Goal: Task Accomplishment & Management: Manage account settings

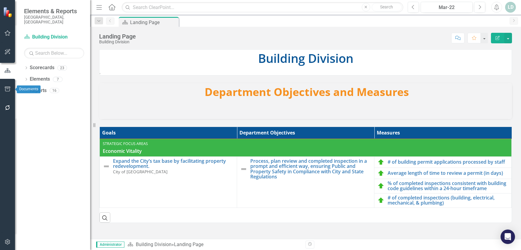
click at [6, 87] on icon "button" at bounding box center [8, 89] width 6 height 5
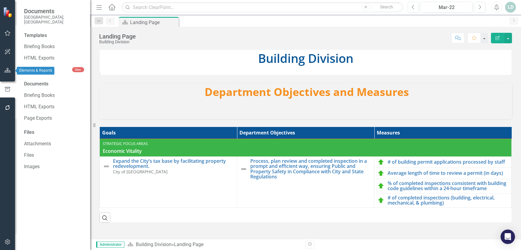
click at [3, 70] on button "button" at bounding box center [8, 70] width 14 height 13
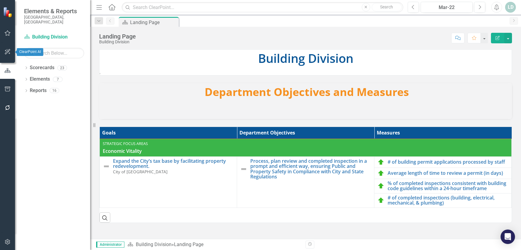
click at [9, 50] on icon "button" at bounding box center [7, 51] width 5 height 5
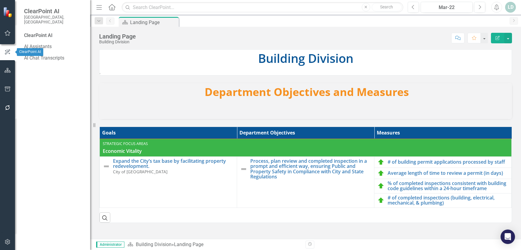
click at [8, 70] on icon "button" at bounding box center [8, 70] width 6 height 5
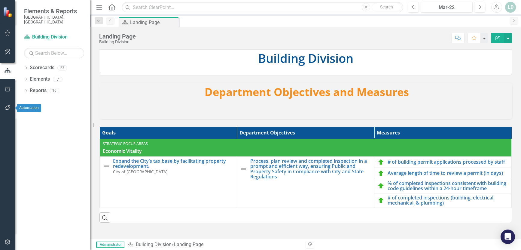
click at [5, 104] on button "button" at bounding box center [8, 108] width 14 height 13
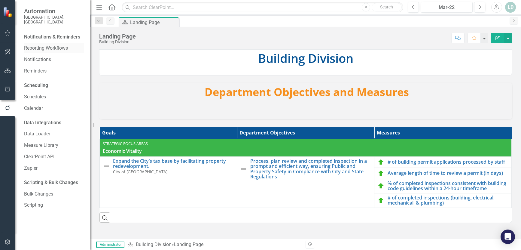
click at [41, 45] on link "Reporting Workflows" at bounding box center [54, 48] width 60 height 7
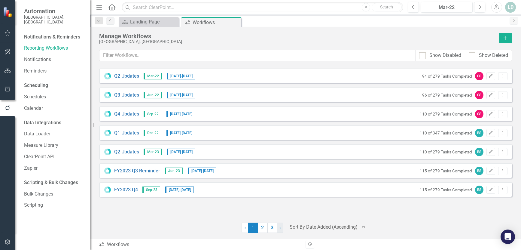
click at [282, 229] on link "› Next" at bounding box center [280, 227] width 7 height 10
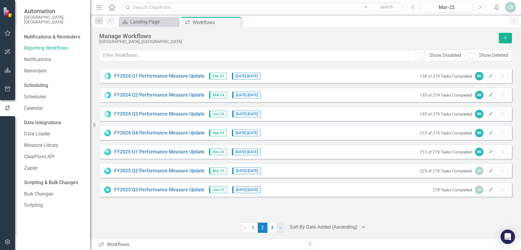
click at [282, 229] on link "› Next" at bounding box center [280, 227] width 7 height 10
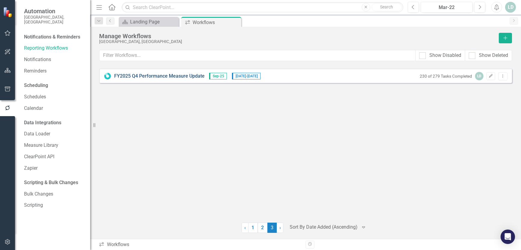
click at [155, 77] on link "FY2025 Q4 Performance Measure Update" at bounding box center [159, 76] width 90 height 7
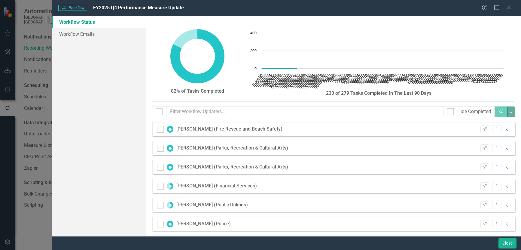
checkbox input "false"
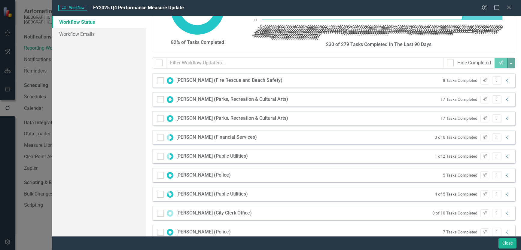
scroll to position [60, 0]
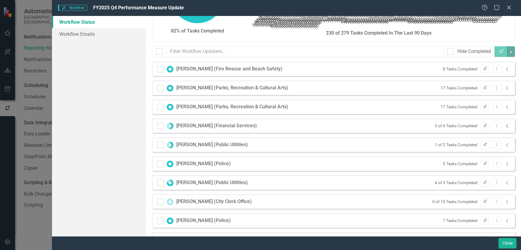
click at [505, 127] on icon "Collapse" at bounding box center [508, 126] width 6 height 5
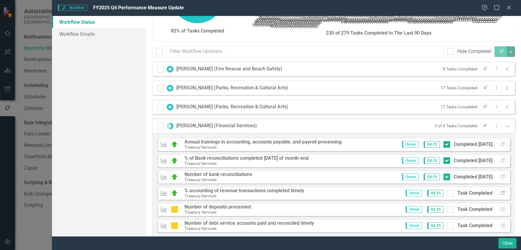
click at [501, 194] on icon "Link" at bounding box center [503, 193] width 5 height 4
click at [505, 127] on icon "Expanded" at bounding box center [508, 126] width 6 height 5
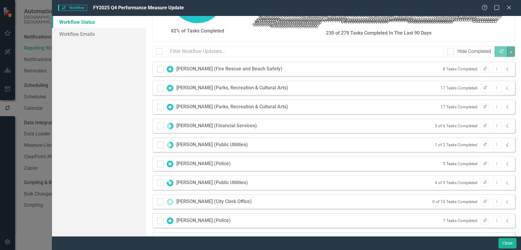
click at [506, 143] on icon at bounding box center [507, 145] width 2 height 4
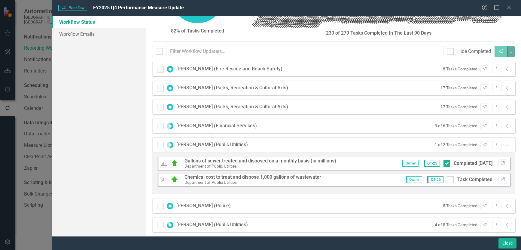
click at [501, 179] on icon "Link" at bounding box center [503, 180] width 5 height 4
click at [447, 180] on div at bounding box center [450, 179] width 7 height 7
click at [447, 180] on input "Task Completed" at bounding box center [449, 178] width 4 height 4
checkbox input "true"
click at [505, 144] on icon "Expanded" at bounding box center [508, 144] width 6 height 5
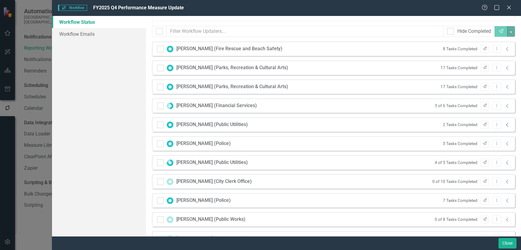
scroll to position [90, 0]
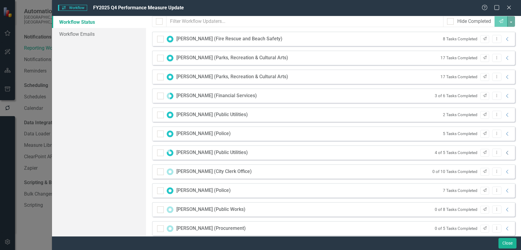
click at [505, 153] on icon "Collapse" at bounding box center [508, 152] width 6 height 5
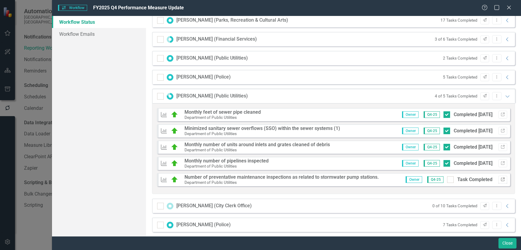
scroll to position [150, 0]
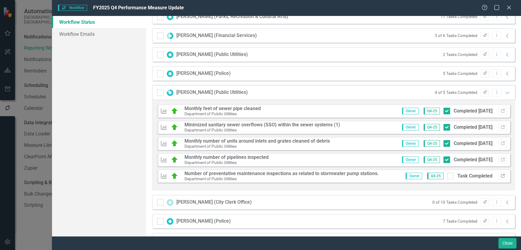
click at [501, 176] on icon "button" at bounding box center [503, 176] width 4 height 4
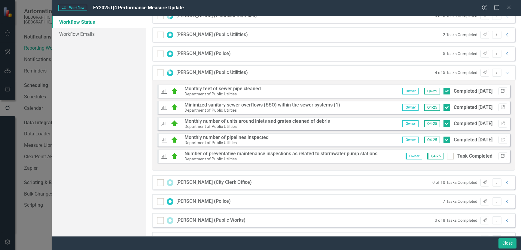
scroll to position [180, 0]
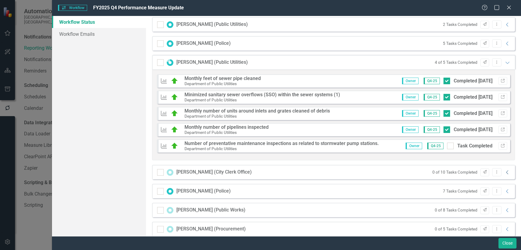
click at [505, 172] on icon "Collapse" at bounding box center [508, 172] width 6 height 5
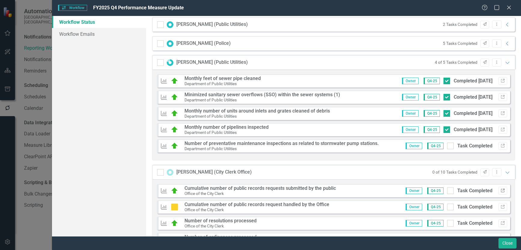
click at [501, 190] on icon "Link" at bounding box center [503, 191] width 5 height 4
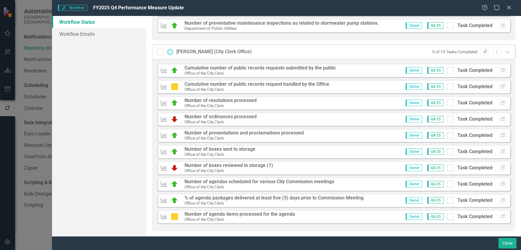
scroll to position [271, 0]
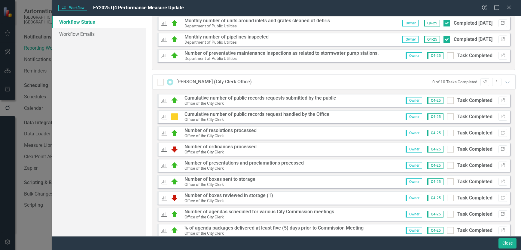
click at [505, 82] on icon "Expanded" at bounding box center [508, 82] width 6 height 5
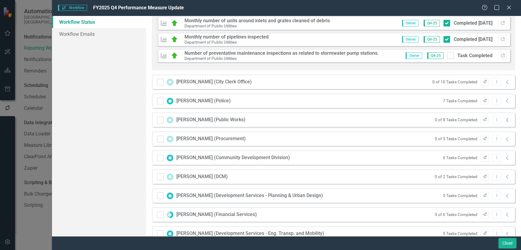
click at [505, 120] on icon "Collapse" at bounding box center [508, 120] width 6 height 5
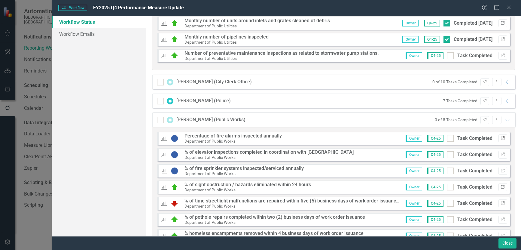
click at [501, 139] on icon "Link" at bounding box center [503, 138] width 5 height 4
click at [506, 121] on icon "Expanded" at bounding box center [508, 120] width 6 height 5
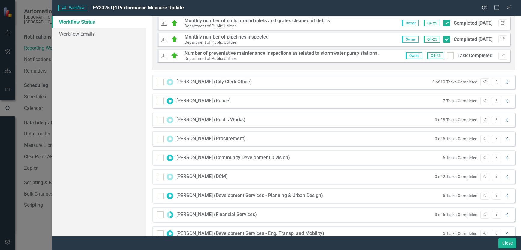
click at [506, 138] on icon at bounding box center [507, 139] width 2 height 4
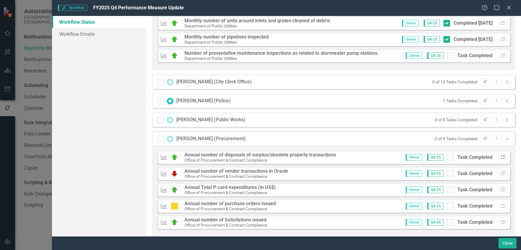
click at [501, 155] on icon "Link" at bounding box center [503, 157] width 5 height 4
click at [505, 139] on icon "Expanded" at bounding box center [508, 138] width 6 height 5
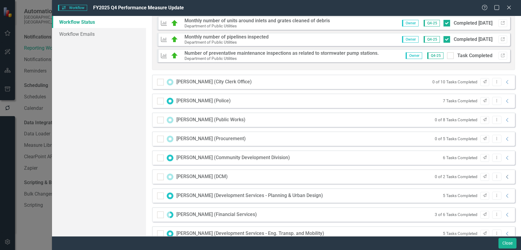
click at [505, 176] on icon "Collapse" at bounding box center [508, 176] width 6 height 5
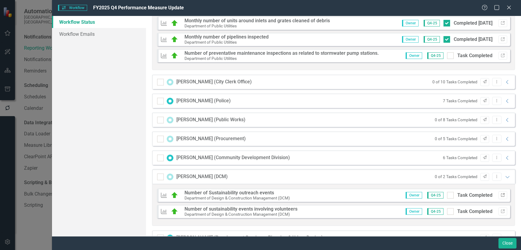
click at [501, 196] on icon "Link" at bounding box center [503, 195] width 5 height 4
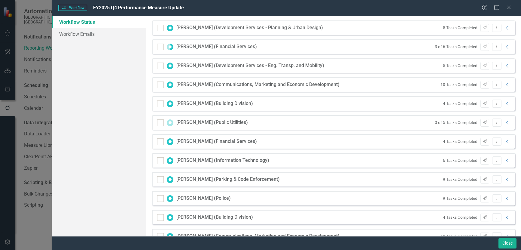
scroll to position [480, 0]
click at [505, 162] on icon "Collapse" at bounding box center [508, 160] width 6 height 5
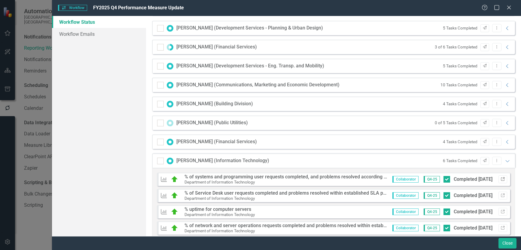
click at [501, 180] on icon "Link" at bounding box center [503, 179] width 5 height 4
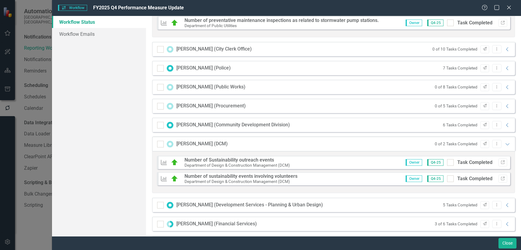
scroll to position [300, 0]
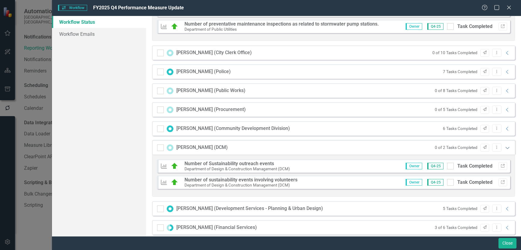
click at [505, 148] on icon "Expanded" at bounding box center [508, 147] width 6 height 5
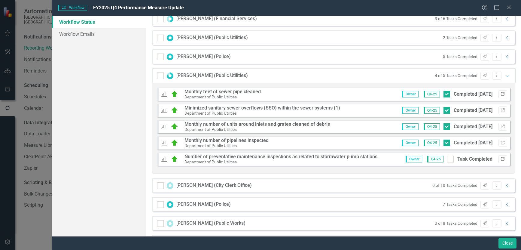
scroll to position [149, 0]
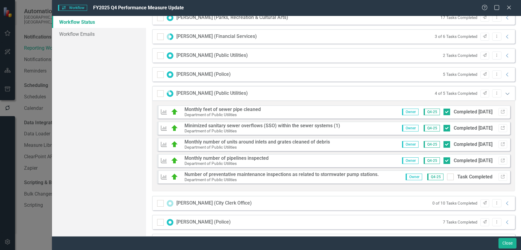
click at [505, 93] on icon "Expanded" at bounding box center [508, 93] width 6 height 5
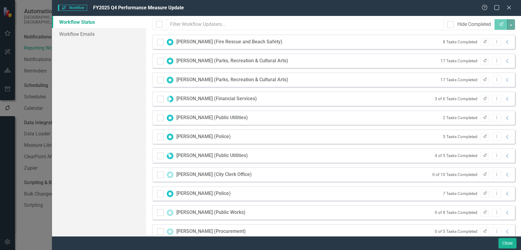
scroll to position [0, 0]
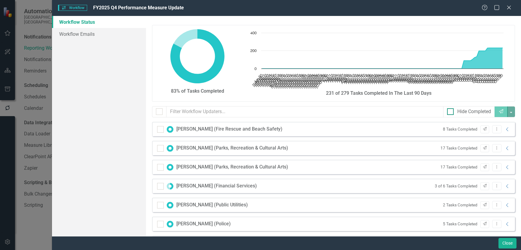
click at [447, 110] on div at bounding box center [450, 111] width 7 height 7
click at [447, 110] on input "Hide Completed" at bounding box center [449, 110] width 4 height 4
checkbox input "true"
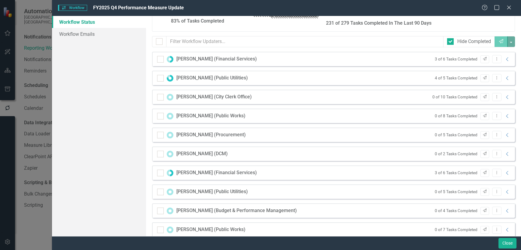
scroll to position [80, 0]
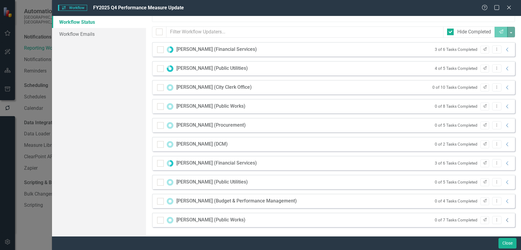
click at [505, 220] on icon "Collapse" at bounding box center [508, 220] width 6 height 5
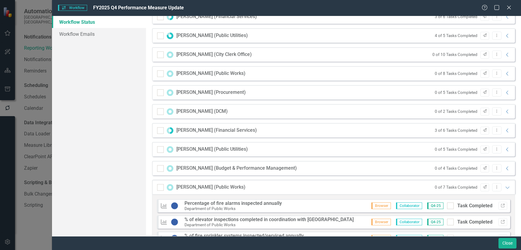
scroll to position [200, 0]
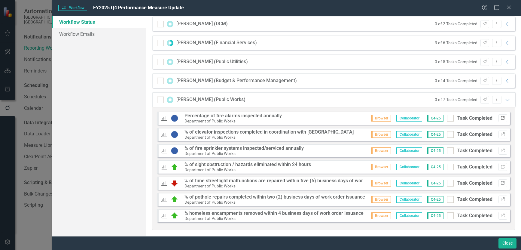
click at [501, 118] on icon "Link" at bounding box center [503, 118] width 5 height 4
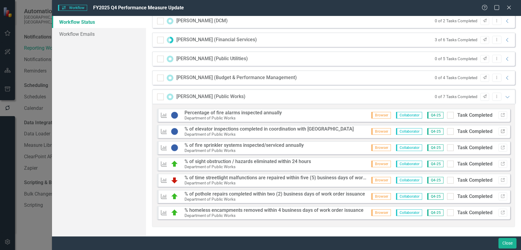
click at [499, 132] on button "Link" at bounding box center [503, 131] width 9 height 8
click at [505, 96] on icon "Expanded" at bounding box center [508, 96] width 6 height 5
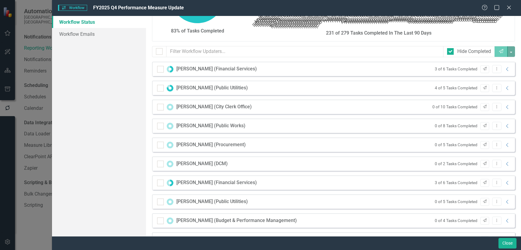
scroll to position [80, 0]
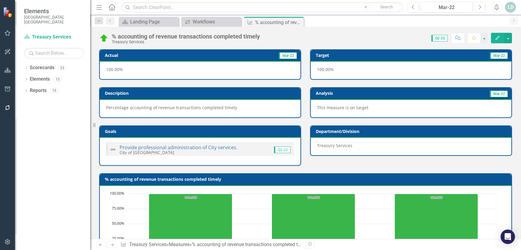
scroll to position [235, 0]
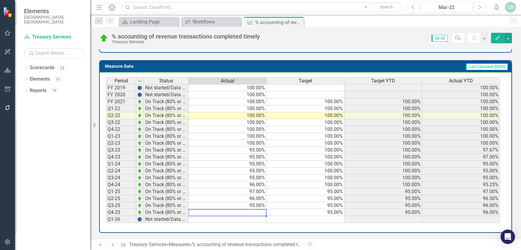
click at [264, 212] on td at bounding box center [228, 212] width 78 height 7
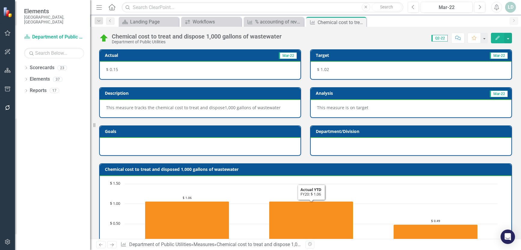
scroll to position [225, 0]
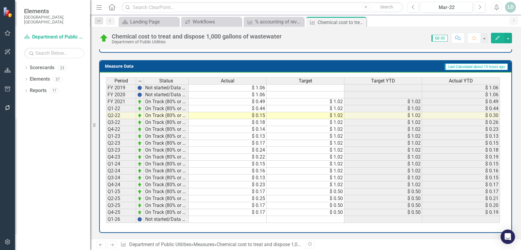
click at [228, 212] on td "$ 0.17" at bounding box center [228, 212] width 78 height 7
click at [449, 6] on div "Mar-22" at bounding box center [447, 7] width 48 height 7
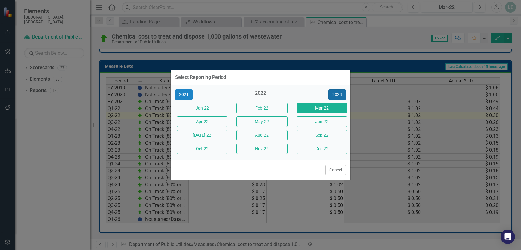
click at [335, 94] on button "2023" at bounding box center [337, 94] width 17 height 11
click at [335, 94] on button "2024" at bounding box center [337, 94] width 17 height 11
click at [335, 94] on button "2025" at bounding box center [337, 94] width 17 height 11
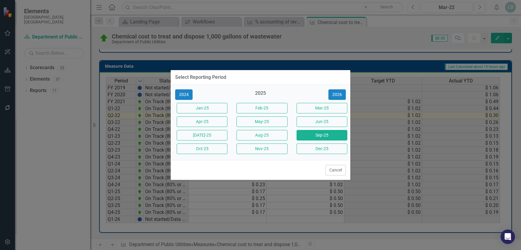
click at [317, 133] on button "Sep-25" at bounding box center [322, 135] width 51 height 11
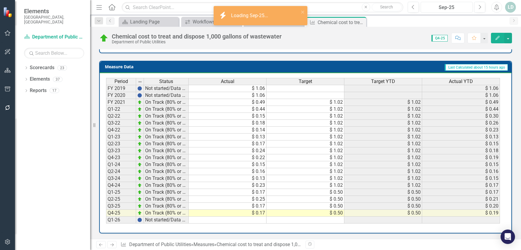
scroll to position [225, 0]
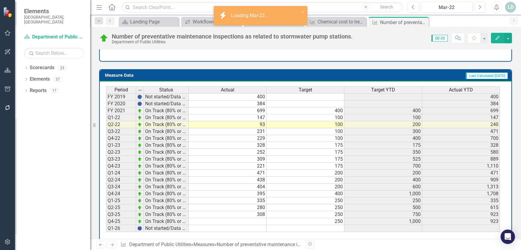
scroll to position [241, 0]
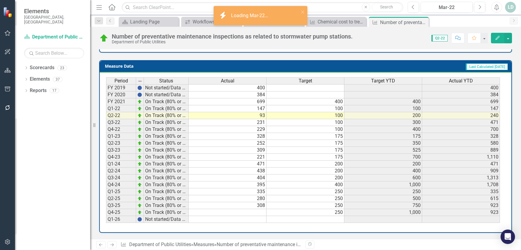
click at [257, 213] on td at bounding box center [228, 212] width 78 height 7
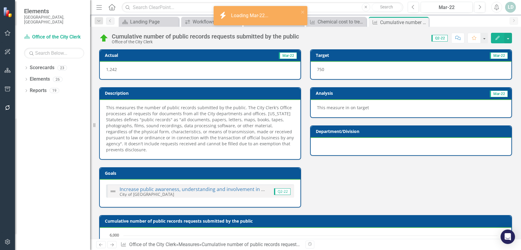
scroll to position [277, 0]
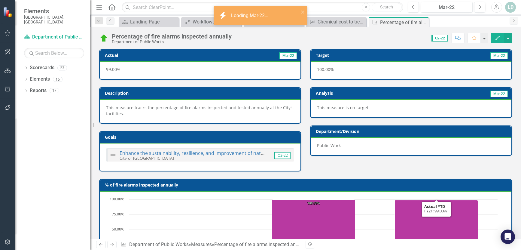
scroll to position [241, 0]
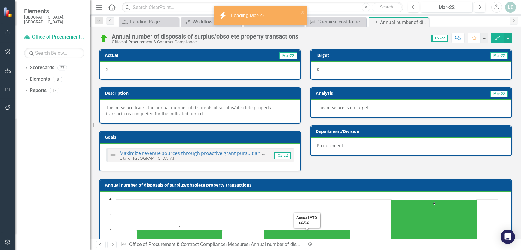
scroll to position [241, 0]
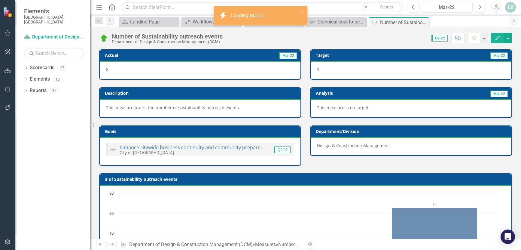
scroll to position [235, 0]
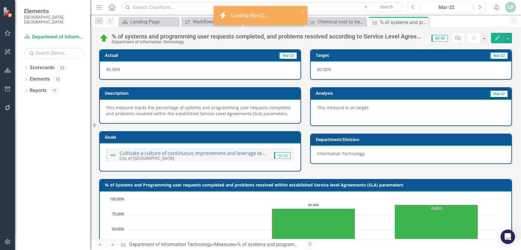
click at [439, 8] on div "Mar-22" at bounding box center [447, 7] width 48 height 7
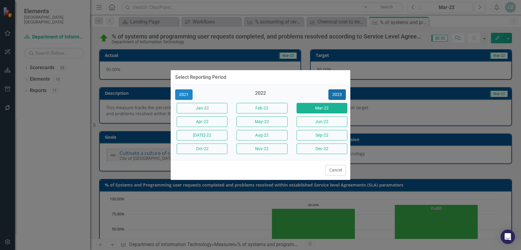
click at [337, 93] on button "2023" at bounding box center [337, 94] width 17 height 11
click at [337, 94] on button "2024" at bounding box center [337, 94] width 17 height 11
click at [337, 94] on button "2025" at bounding box center [337, 94] width 17 height 11
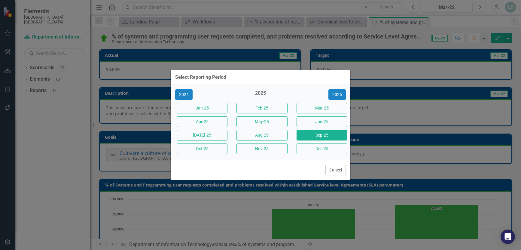
click at [325, 135] on button "Sep-25" at bounding box center [322, 135] width 51 height 11
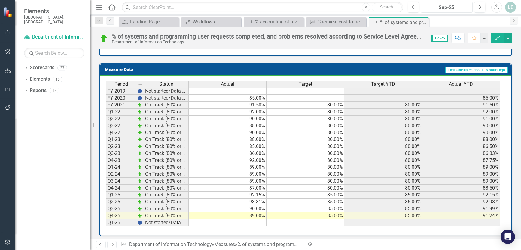
scroll to position [241, 0]
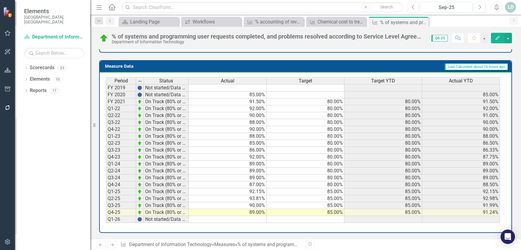
click at [112, 245] on icon "Next" at bounding box center [111, 245] width 5 height 4
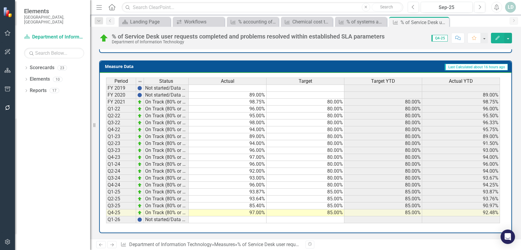
scroll to position [241, 0]
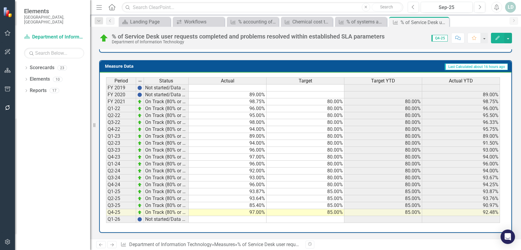
click at [110, 246] on icon "Next" at bounding box center [111, 245] width 5 height 4
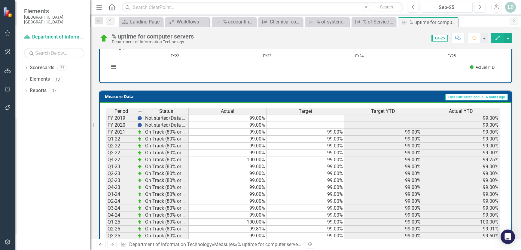
scroll to position [241, 0]
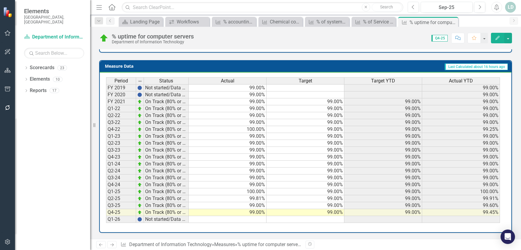
click at [110, 244] on icon "Next" at bounding box center [111, 245] width 5 height 4
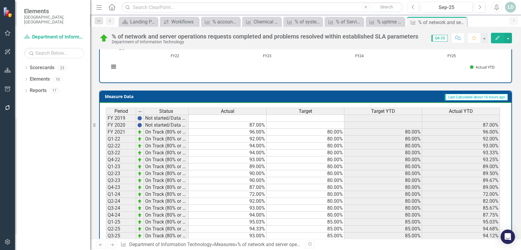
scroll to position [241, 0]
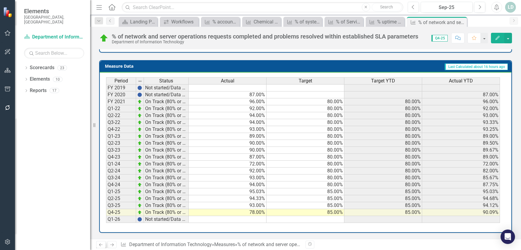
drag, startPoint x: 111, startPoint y: 246, endPoint x: 102, endPoint y: 246, distance: 9.3
click at [111, 246] on icon "Next" at bounding box center [111, 245] width 5 height 4
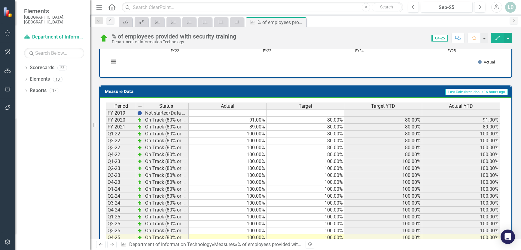
scroll to position [247, 0]
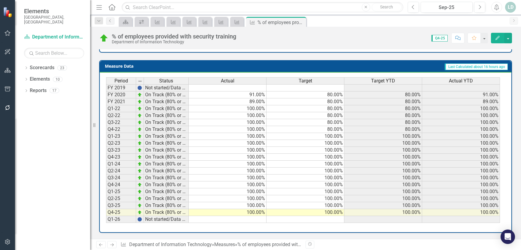
click at [111, 246] on icon "Next" at bounding box center [111, 245] width 5 height 4
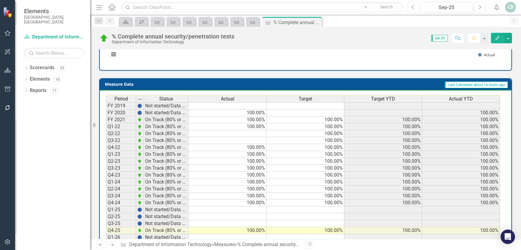
scroll to position [247, 0]
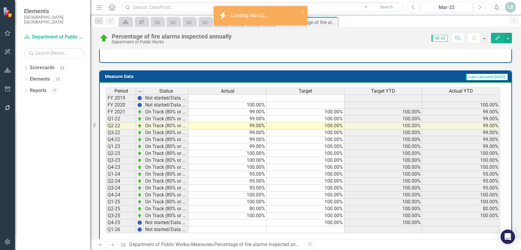
scroll to position [241, 0]
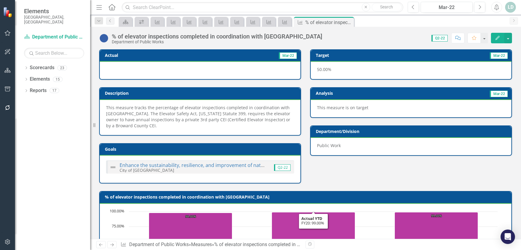
scroll to position [253, 0]
